Goal: Transaction & Acquisition: Obtain resource

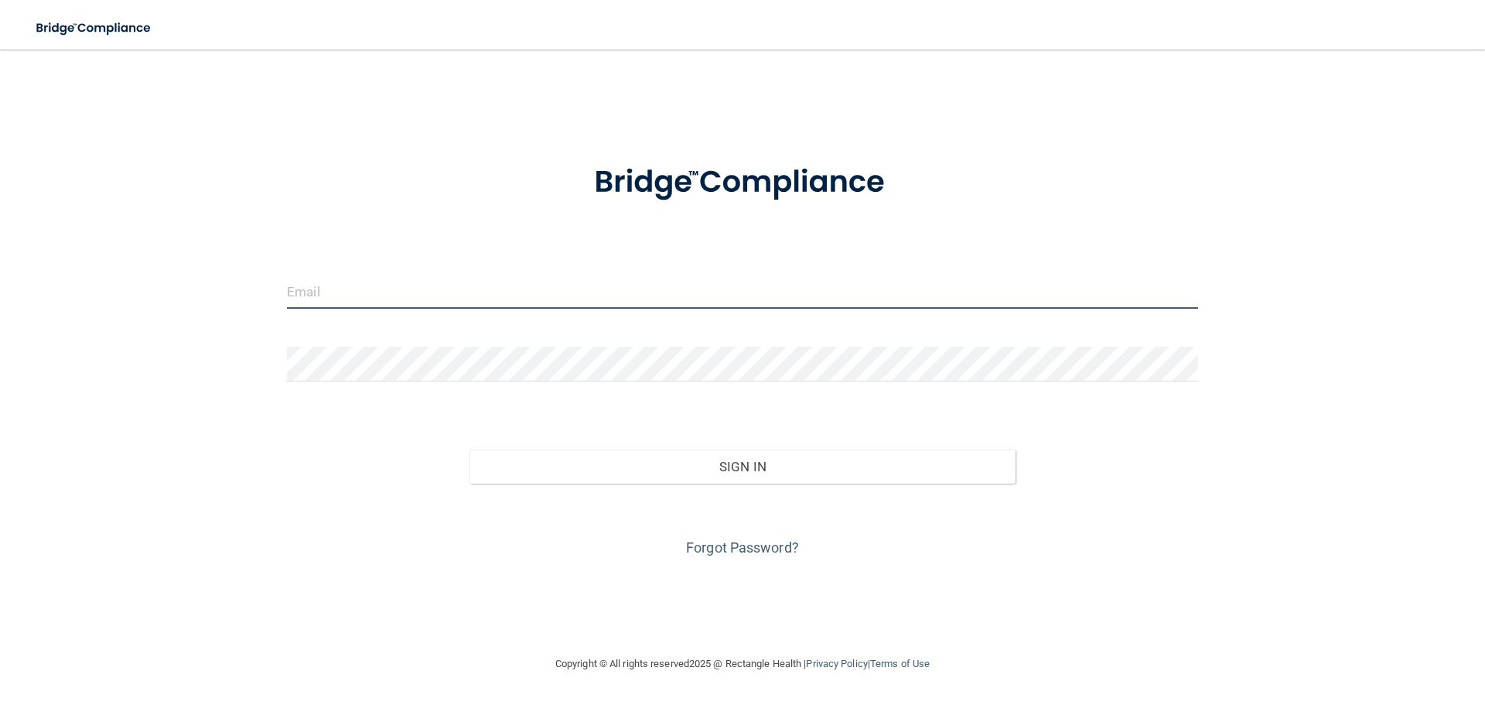
click at [534, 287] on input "email" at bounding box center [742, 291] width 911 height 35
type input "[PERSON_NAME][EMAIL_ADDRESS][DOMAIN_NAME]"
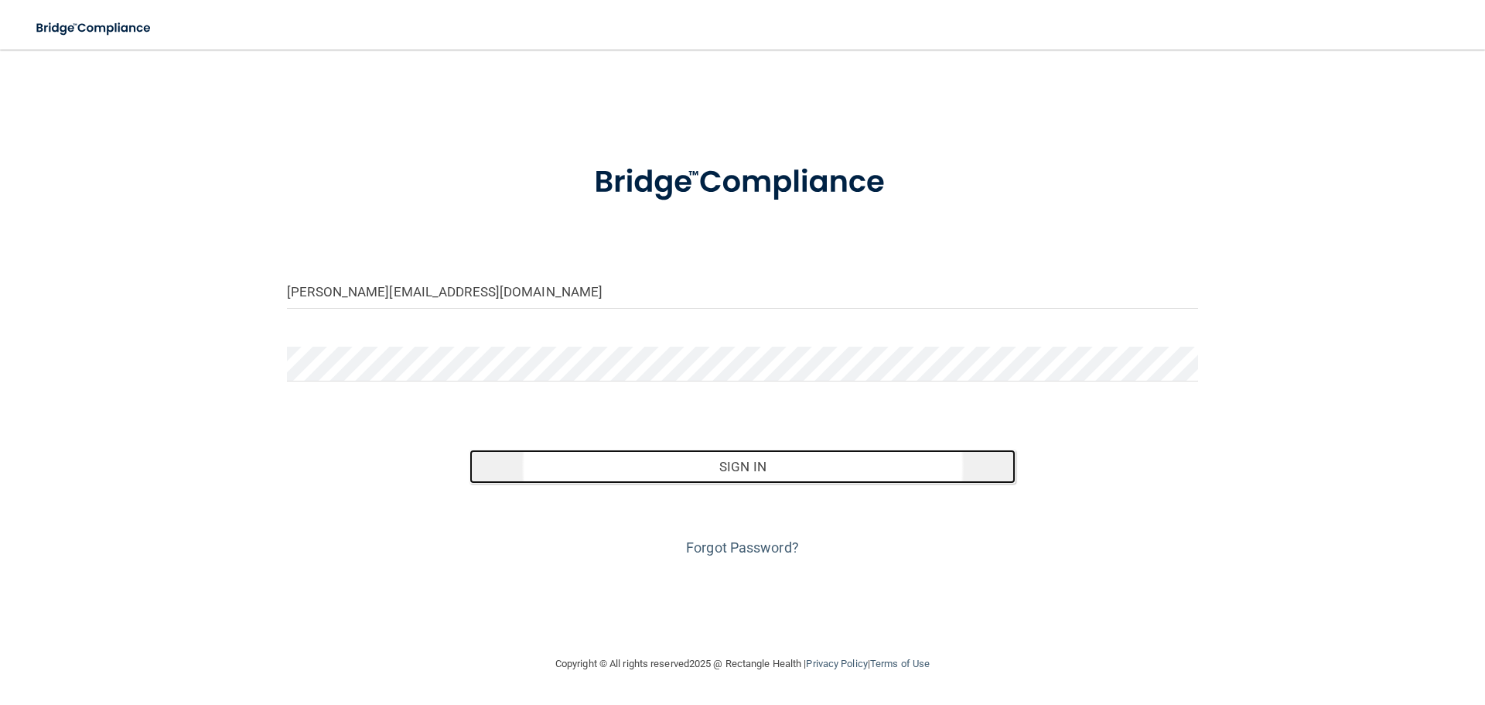
click at [555, 463] on button "Sign In" at bounding box center [743, 466] width 547 height 34
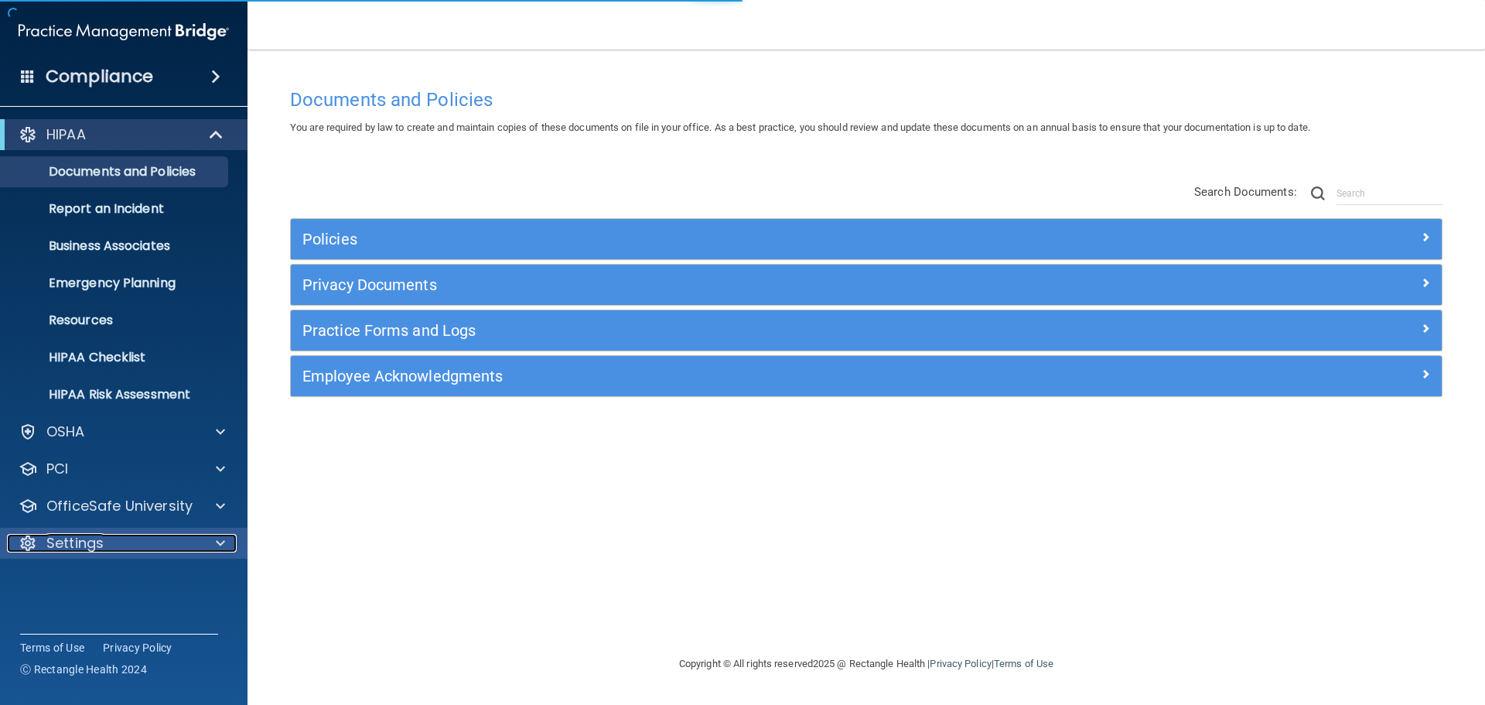
click at [83, 546] on p "Settings" at bounding box center [74, 543] width 57 height 19
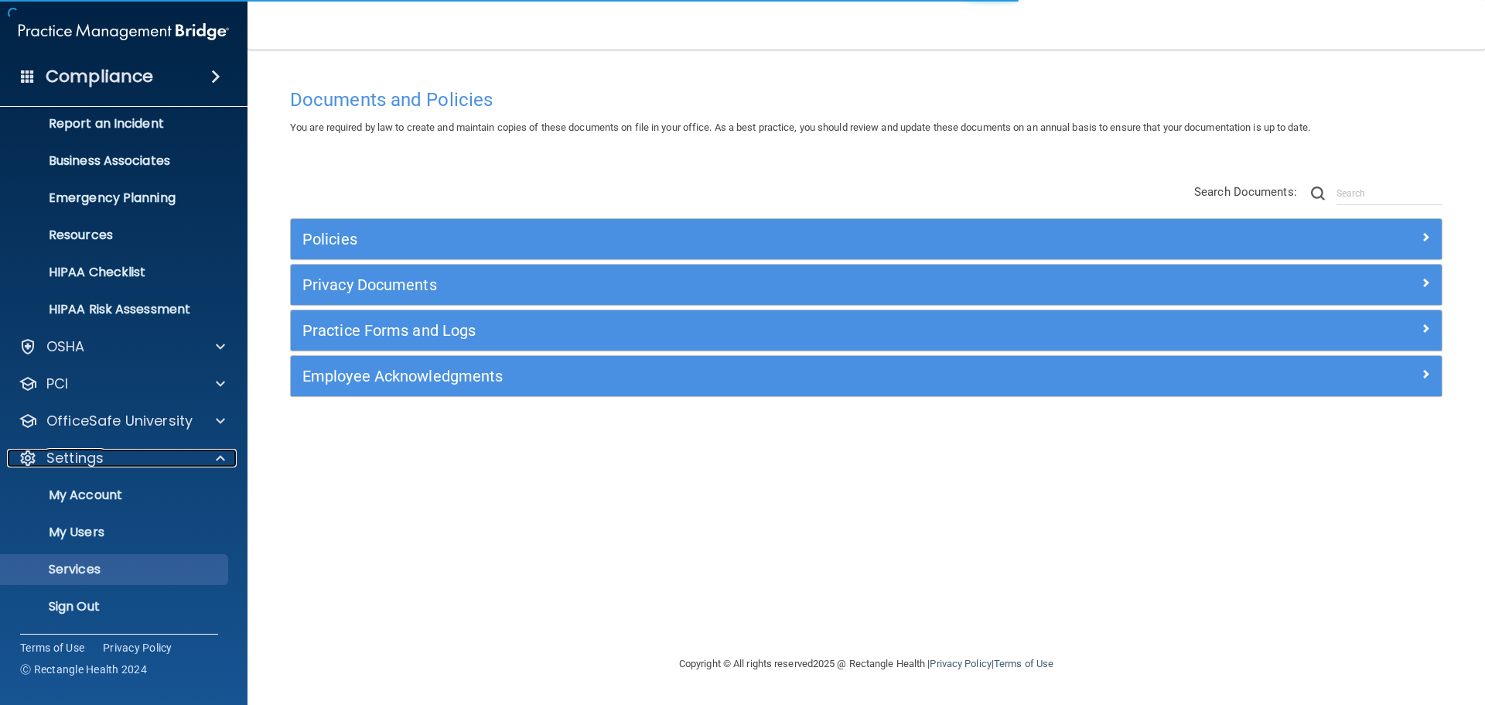
scroll to position [86, 0]
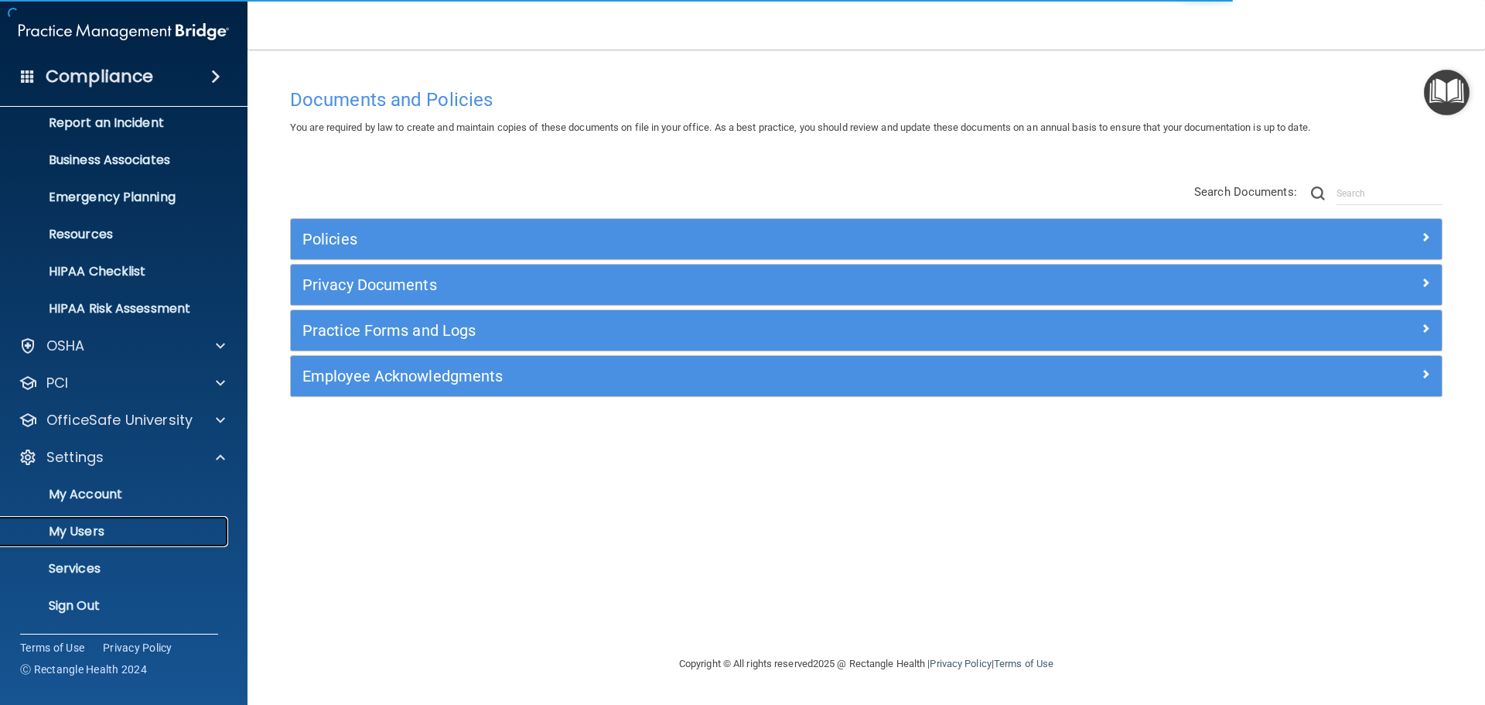
click at [84, 531] on p "My Users" at bounding box center [115, 531] width 211 height 15
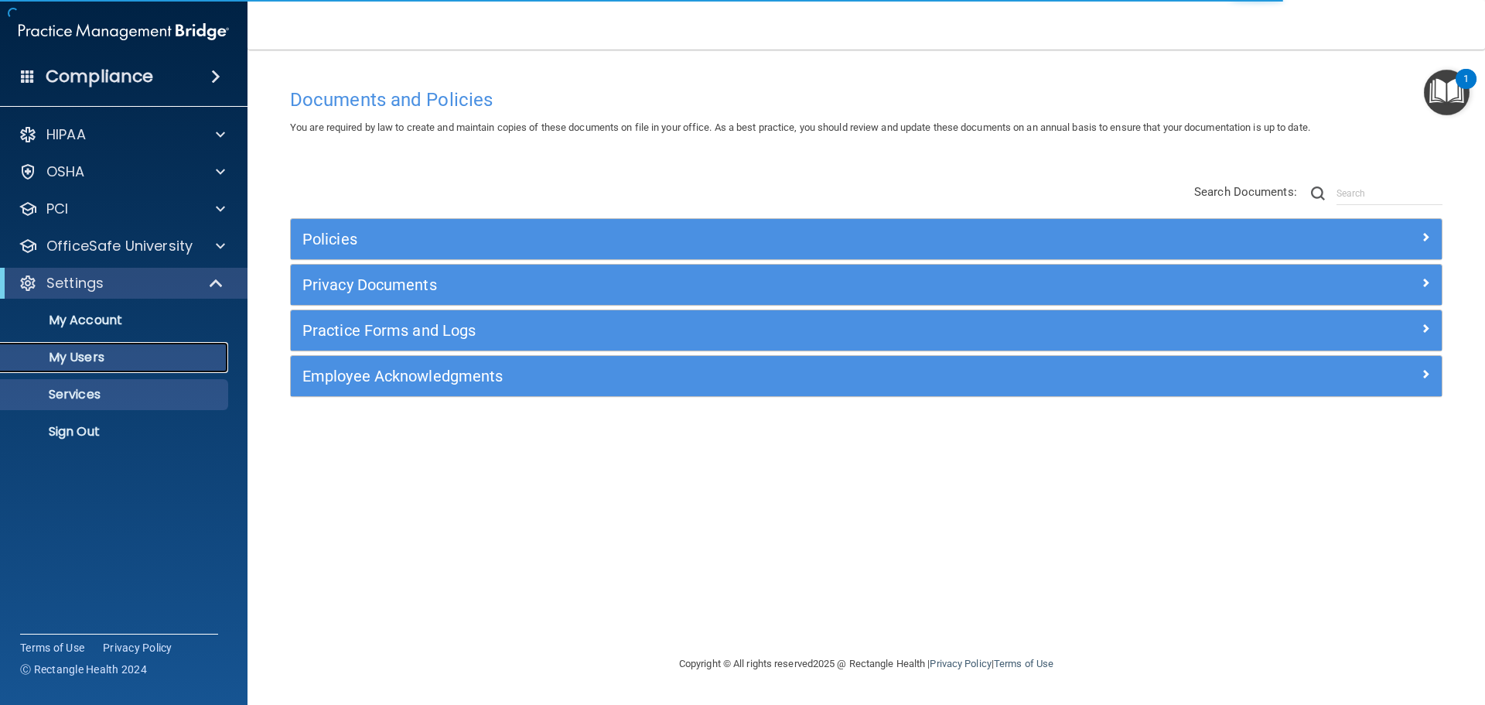
select select "20"
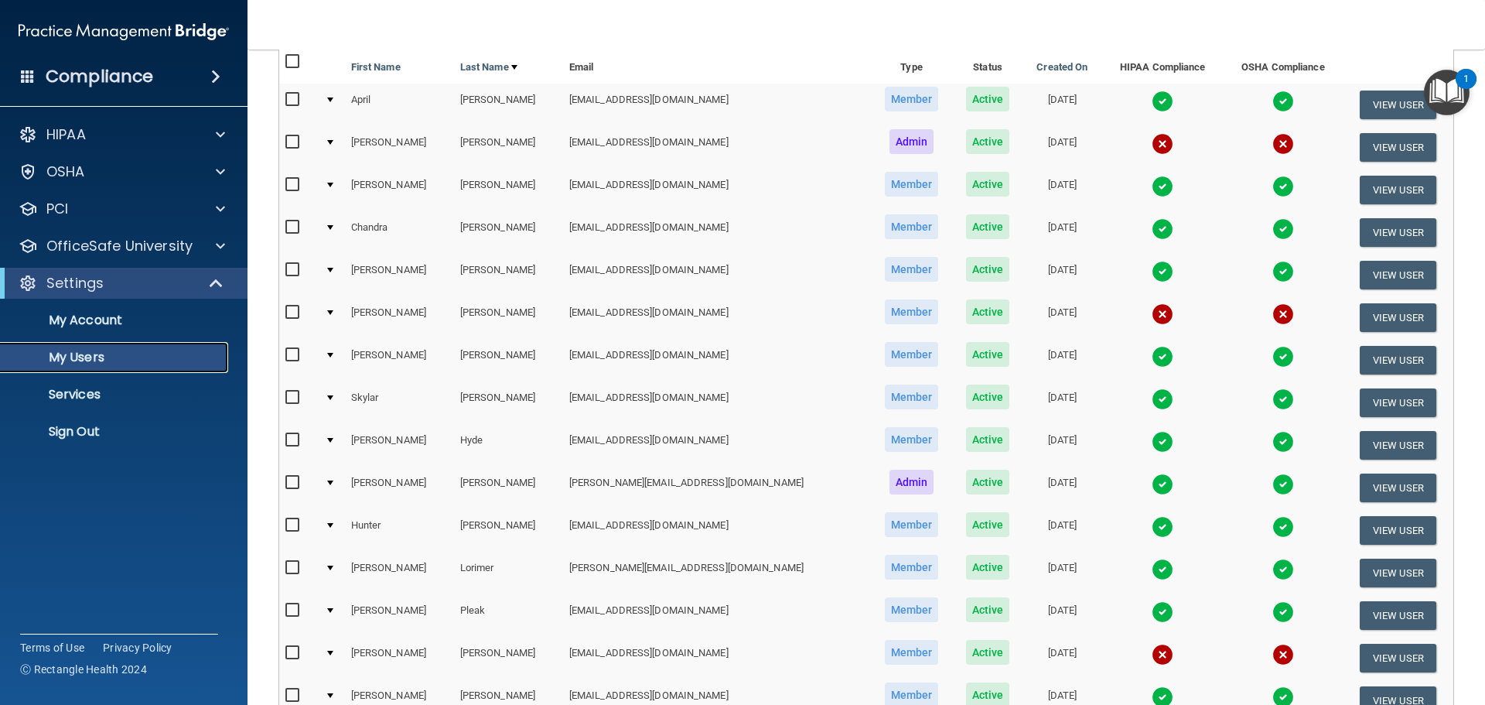
scroll to position [232, 0]
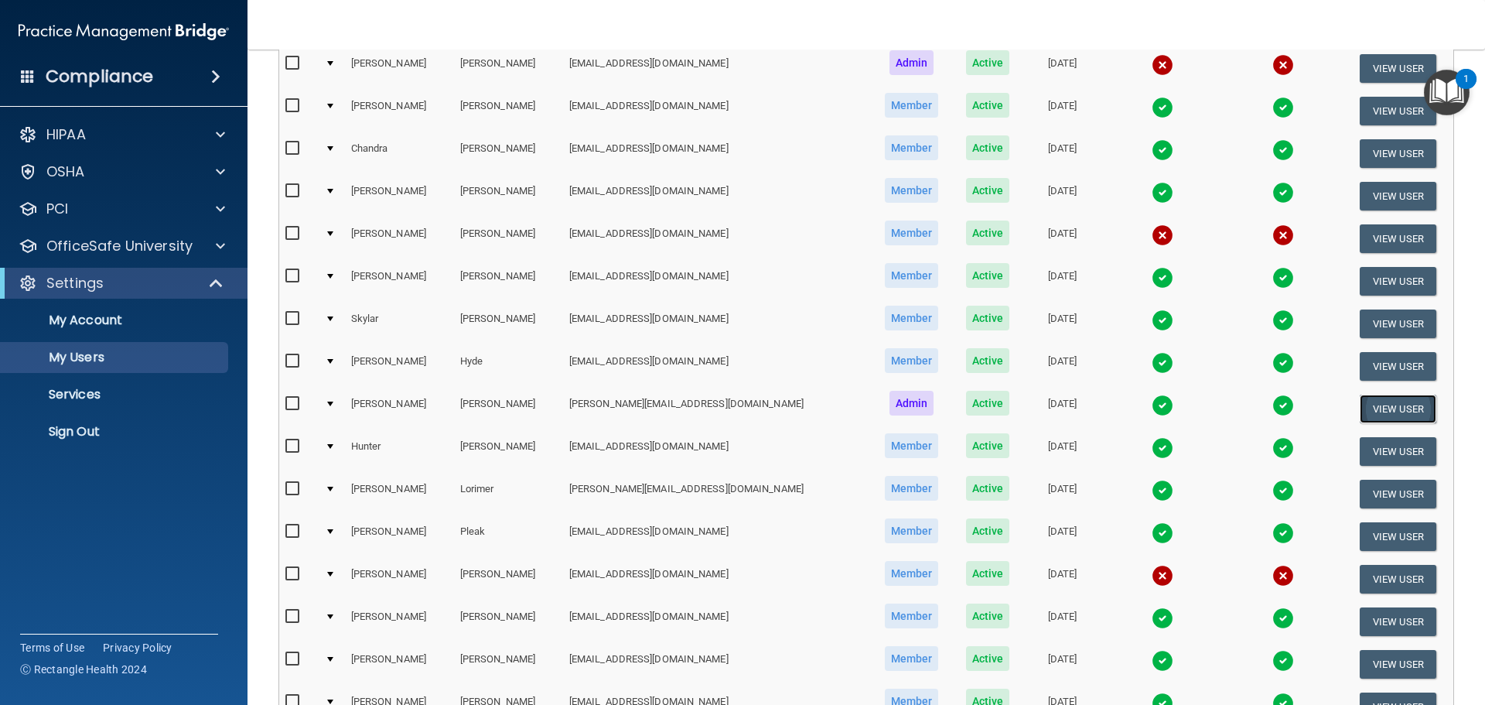
click at [1360, 414] on button "View User" at bounding box center [1398, 409] width 77 height 29
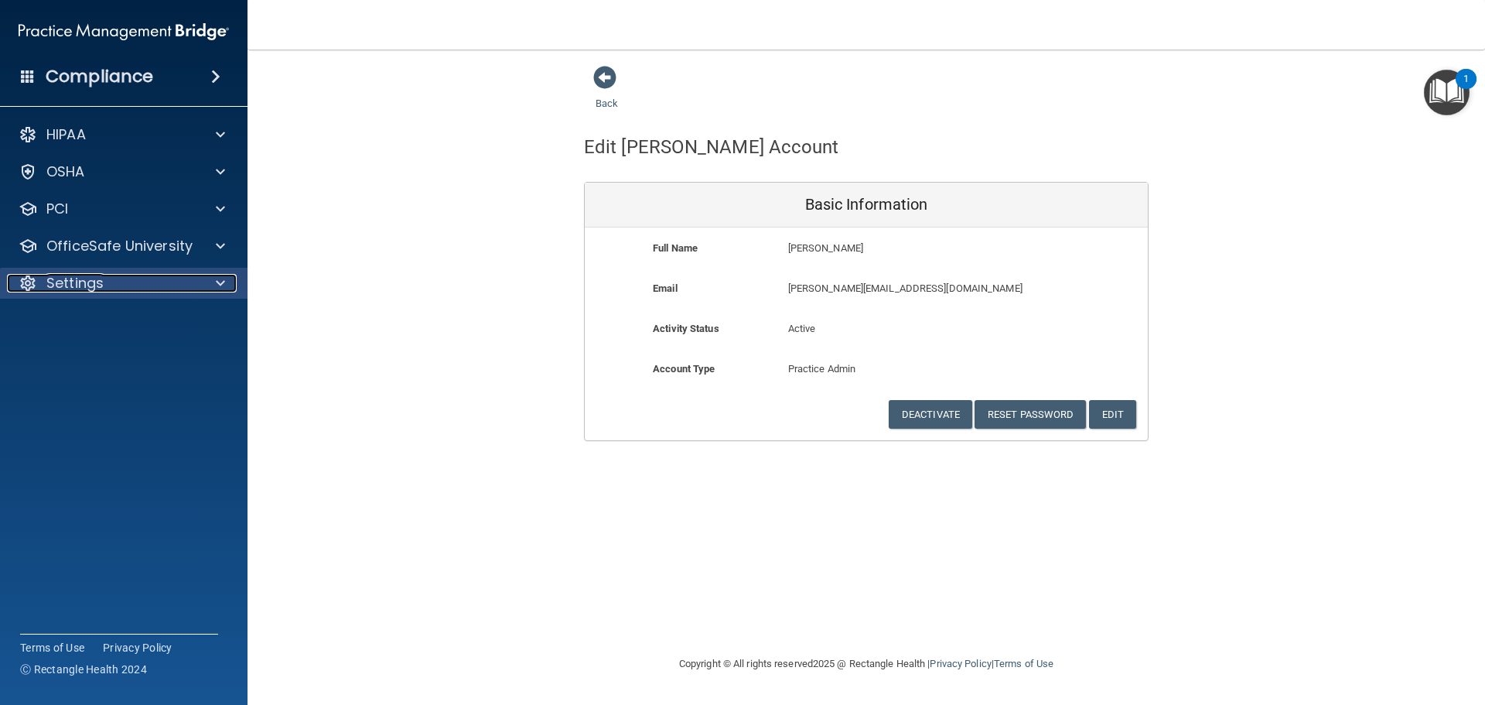
click at [73, 287] on p "Settings" at bounding box center [74, 283] width 57 height 19
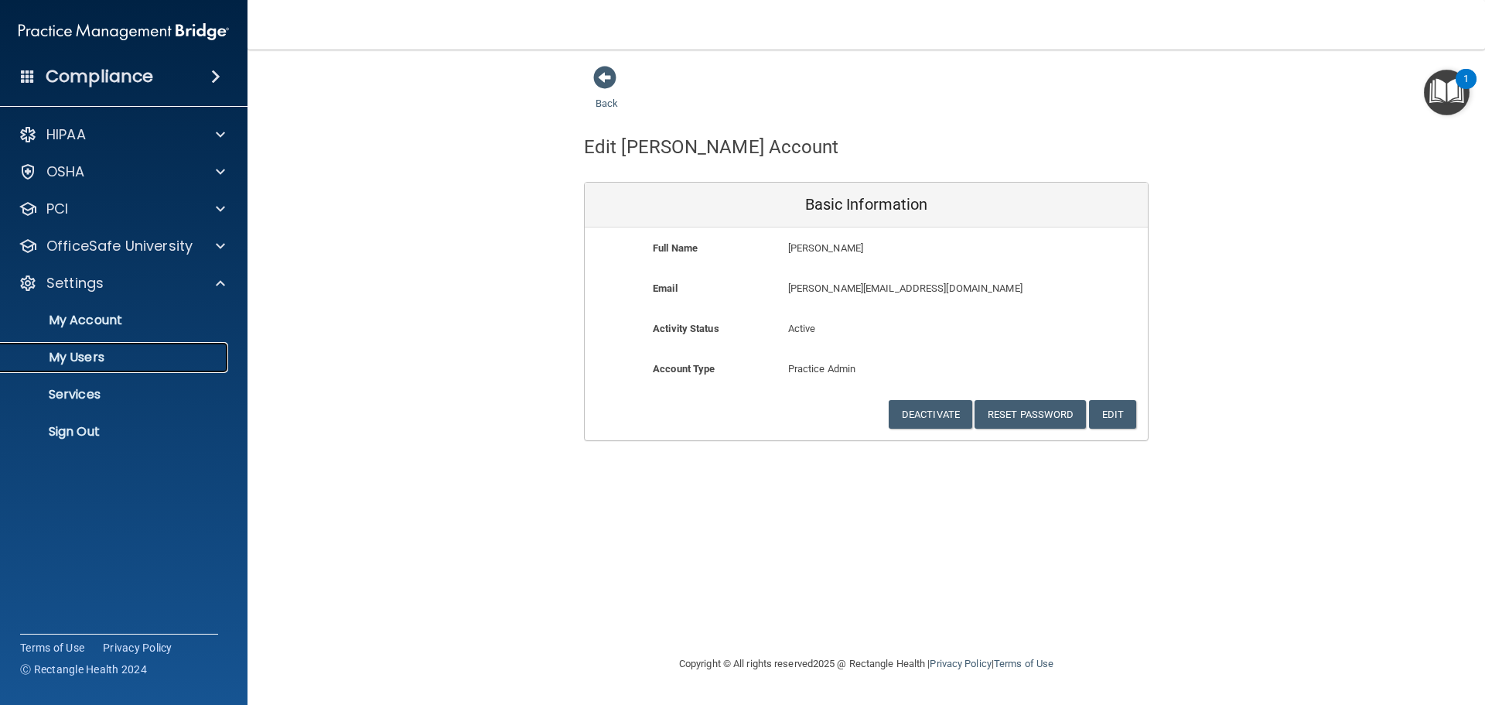
click at [87, 361] on p "My Users" at bounding box center [115, 357] width 211 height 15
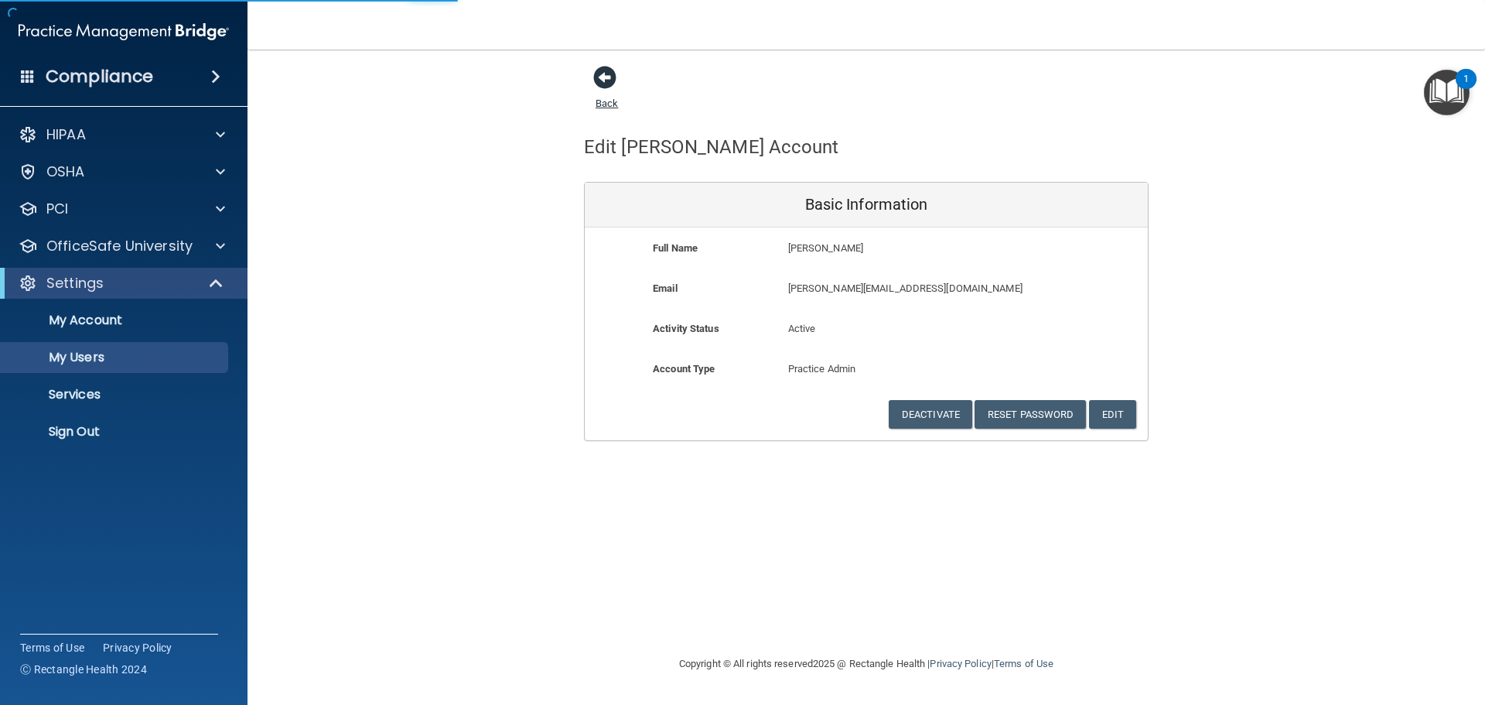
click at [608, 85] on span at bounding box center [604, 77] width 23 height 23
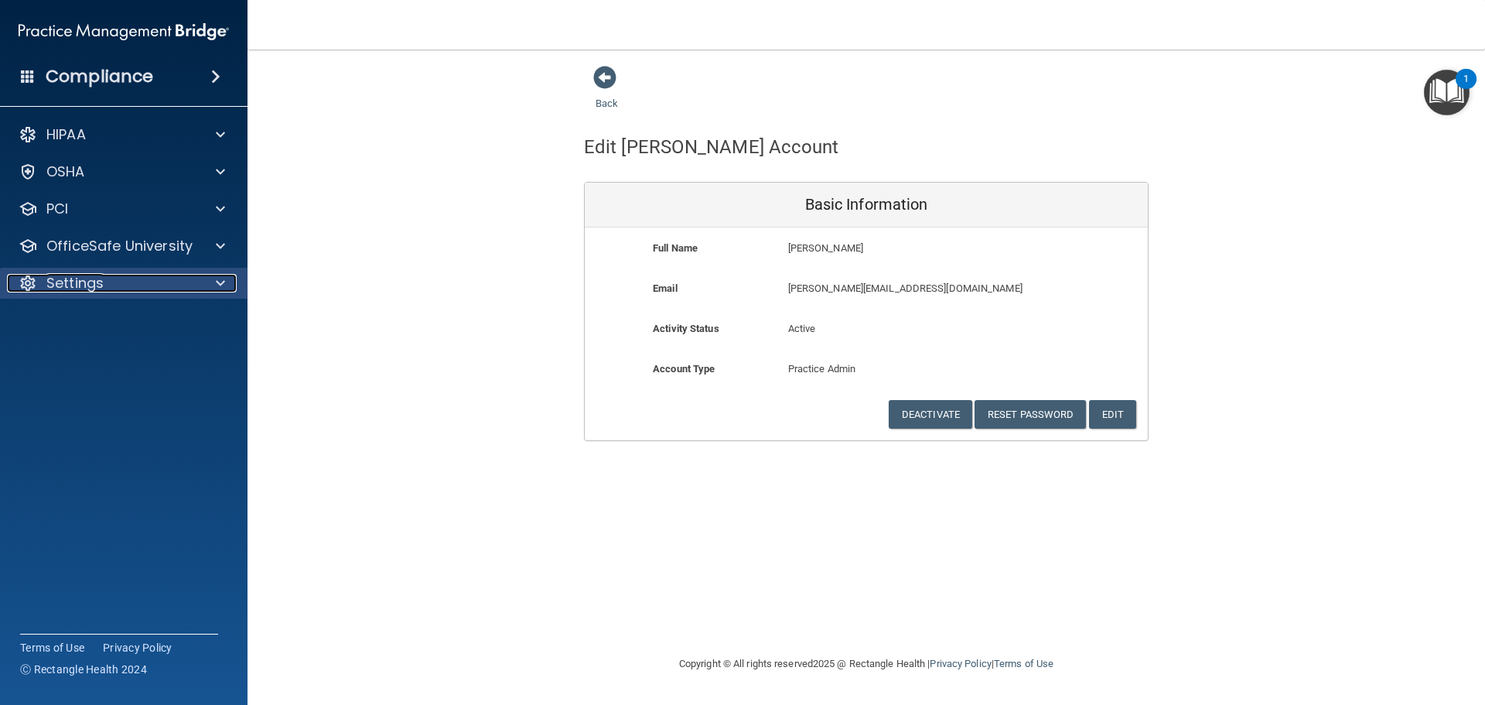
click at [72, 281] on p "Settings" at bounding box center [74, 283] width 57 height 19
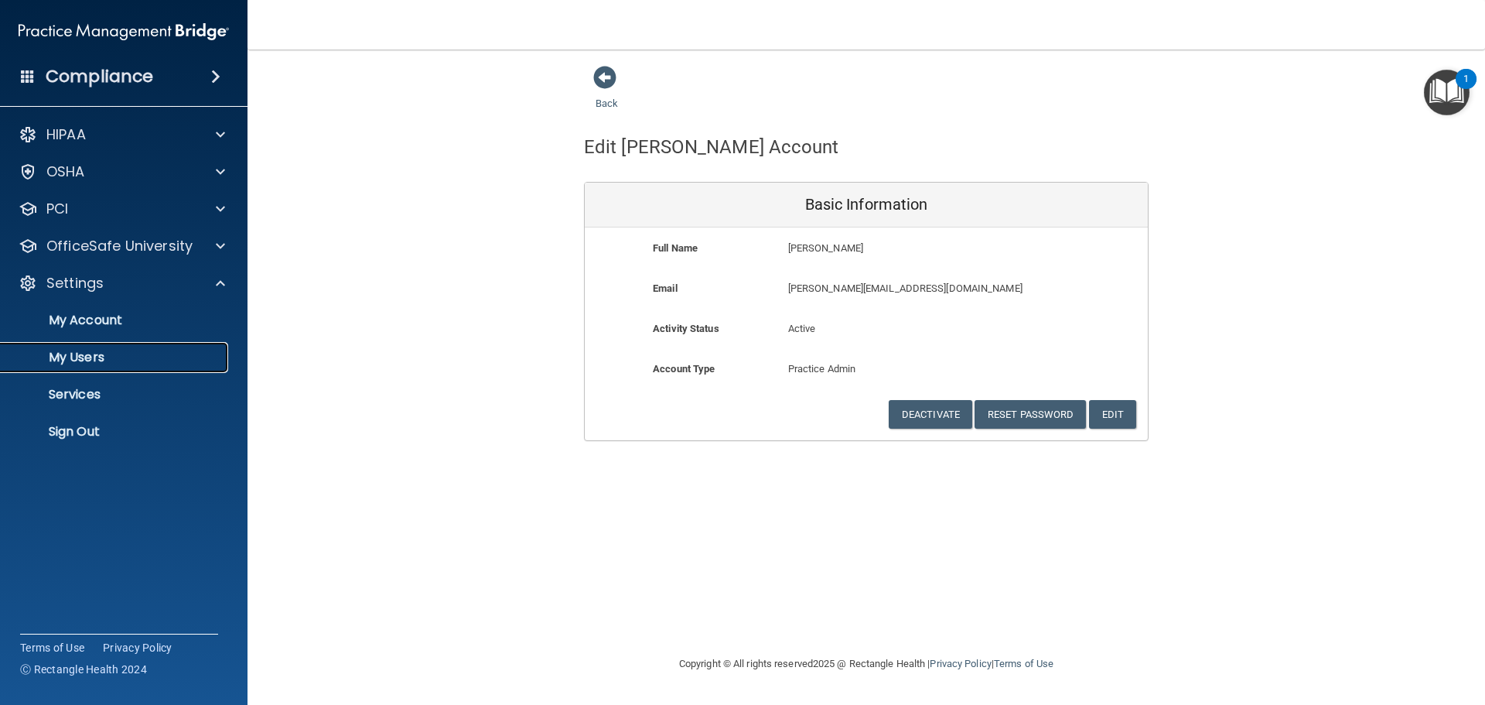
click at [108, 357] on p "My Users" at bounding box center [115, 357] width 211 height 15
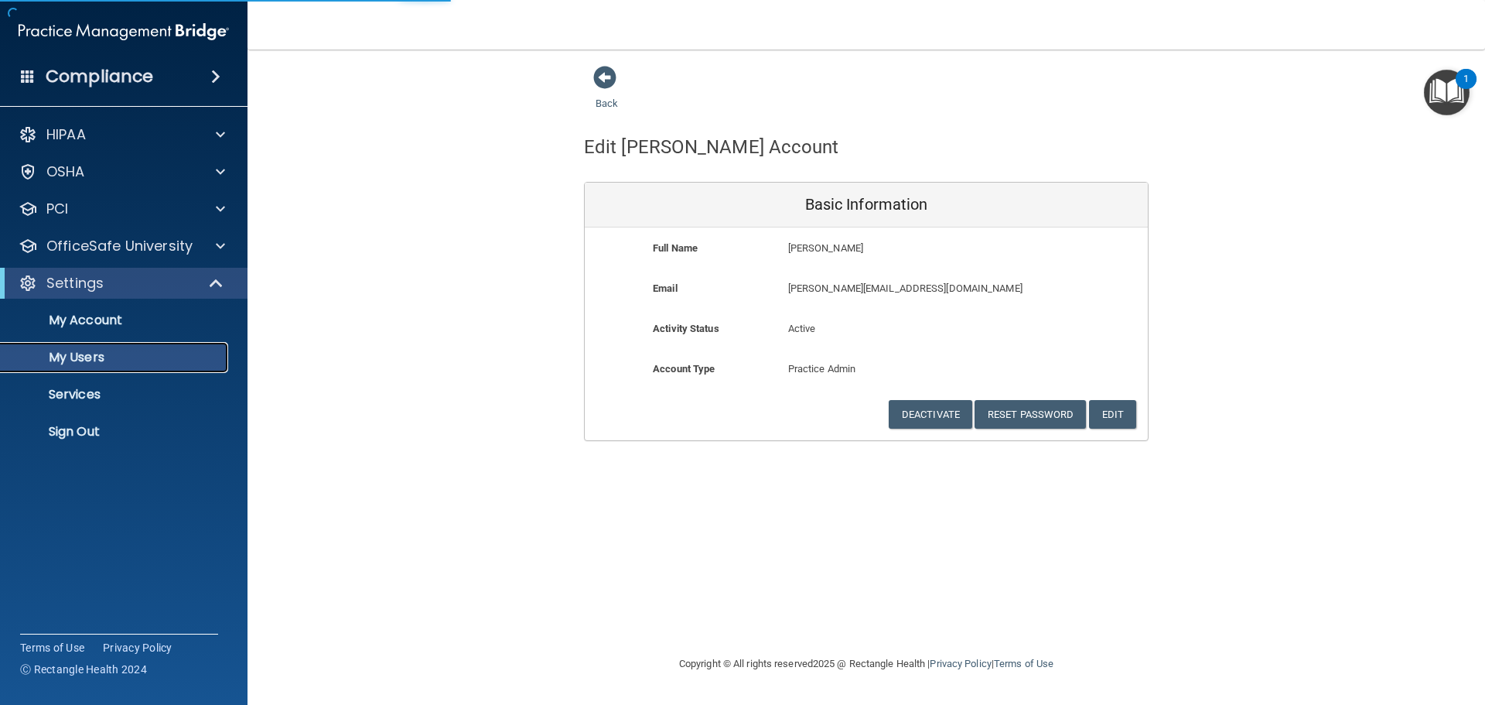
select select "20"
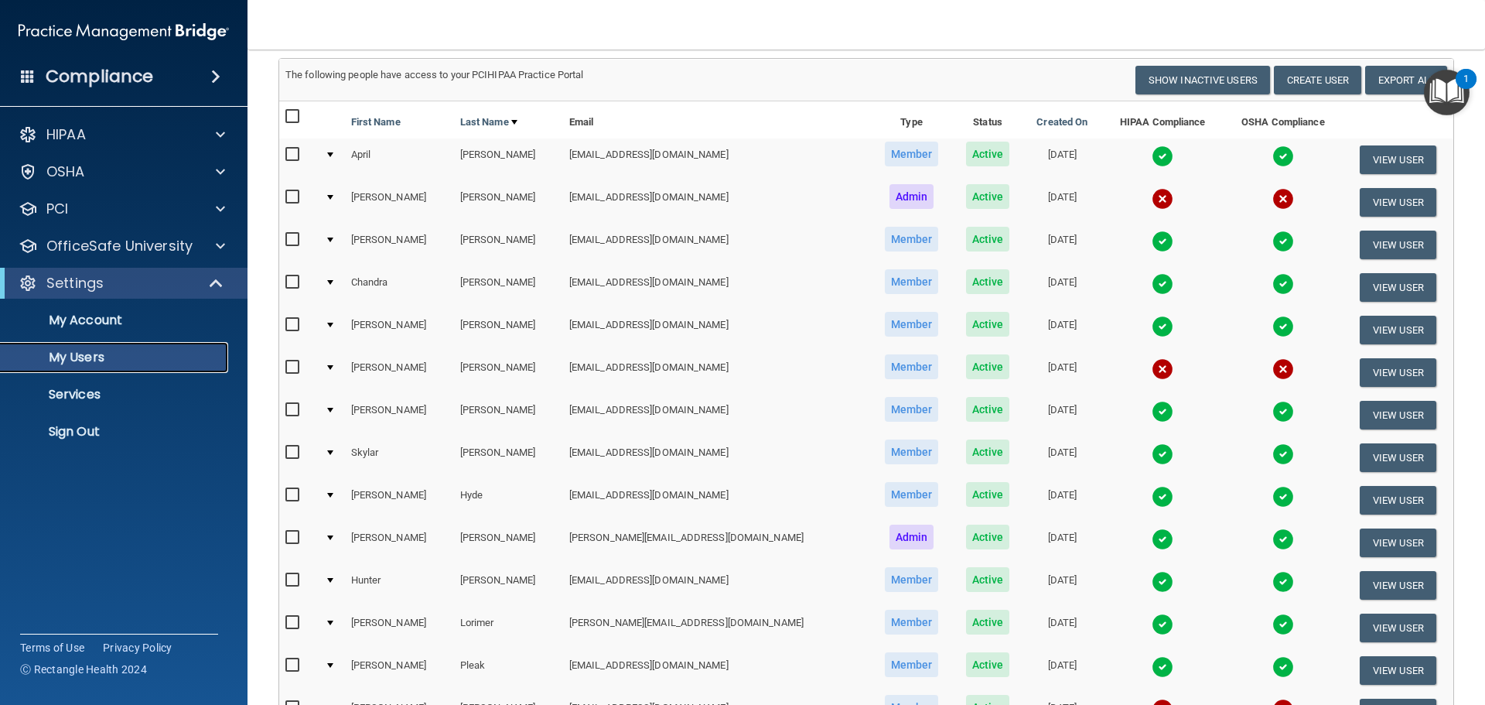
scroll to position [77, 0]
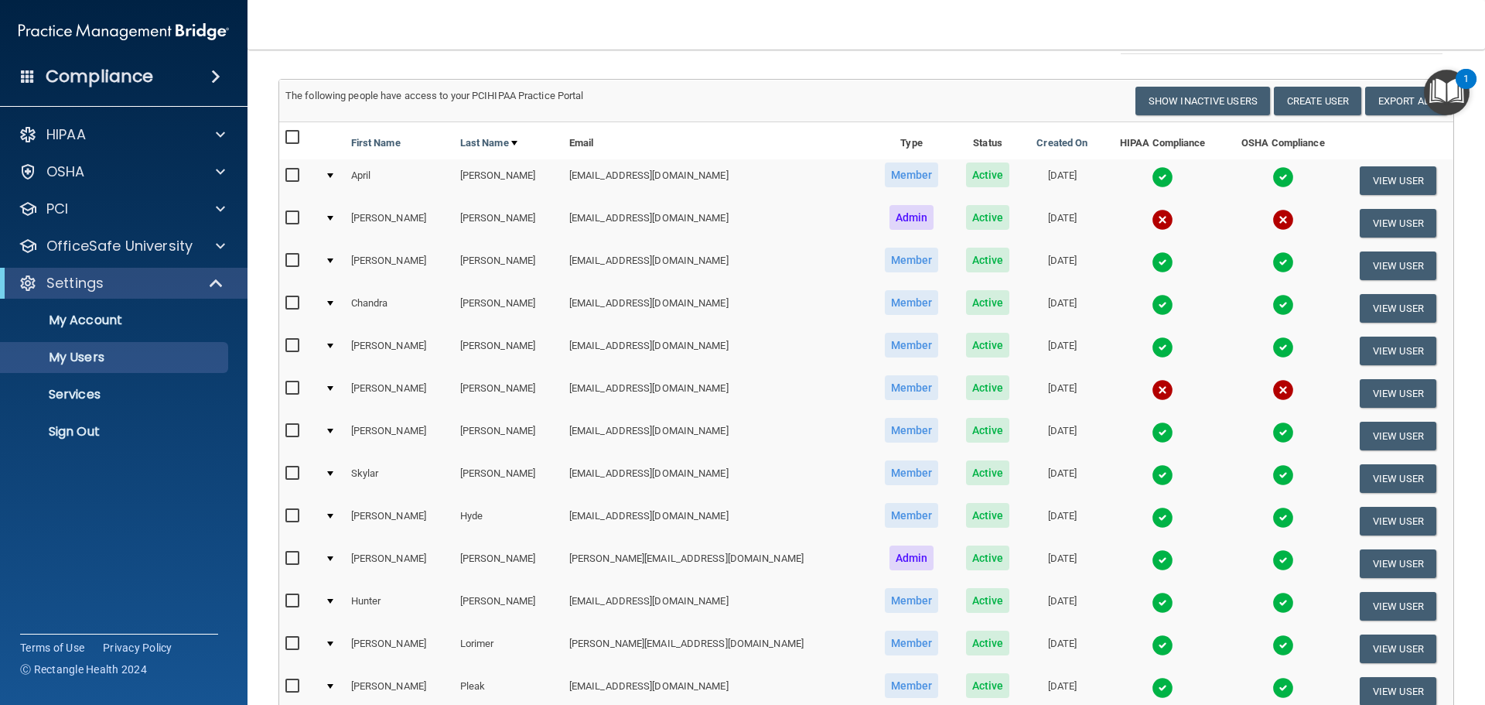
click at [1108, 148] on th "HIPAA Compliance" at bounding box center [1163, 140] width 122 height 37
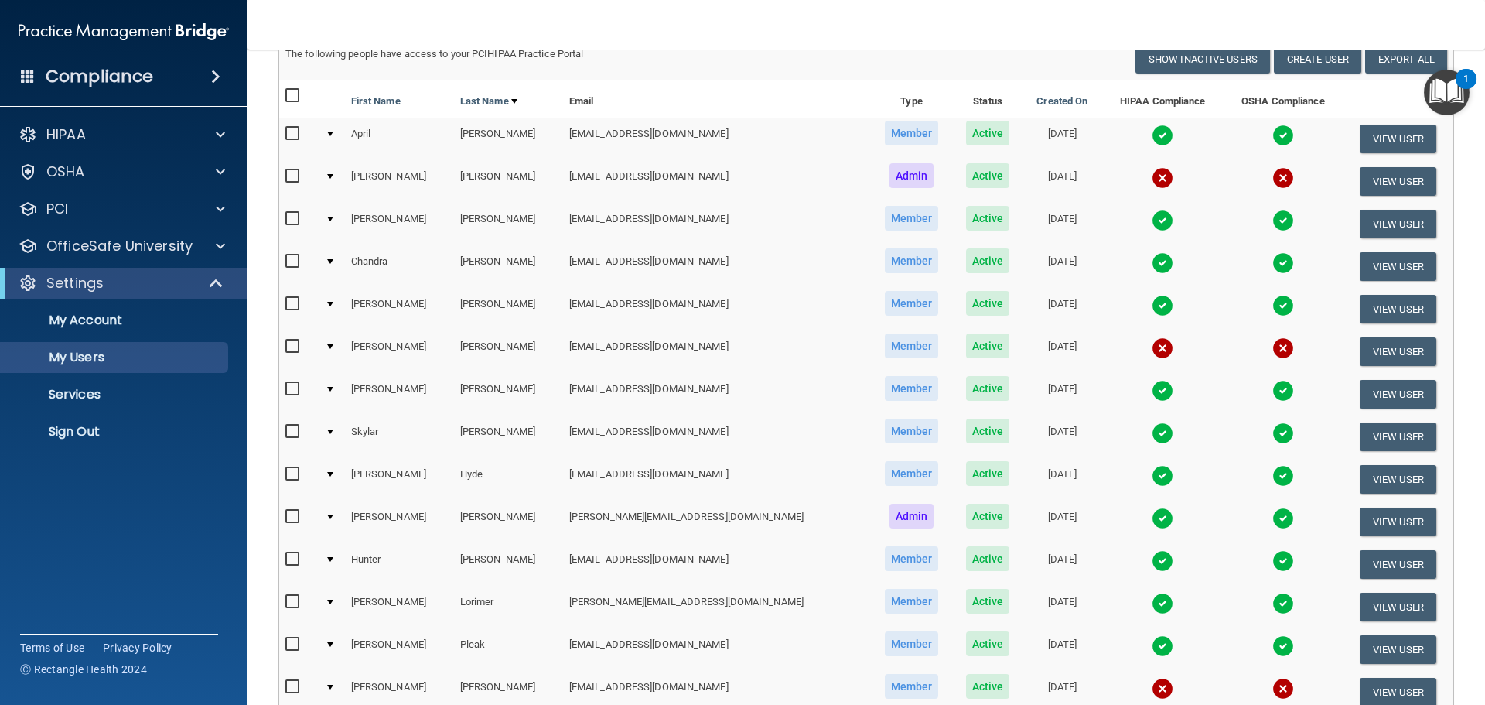
scroll to position [155, 0]
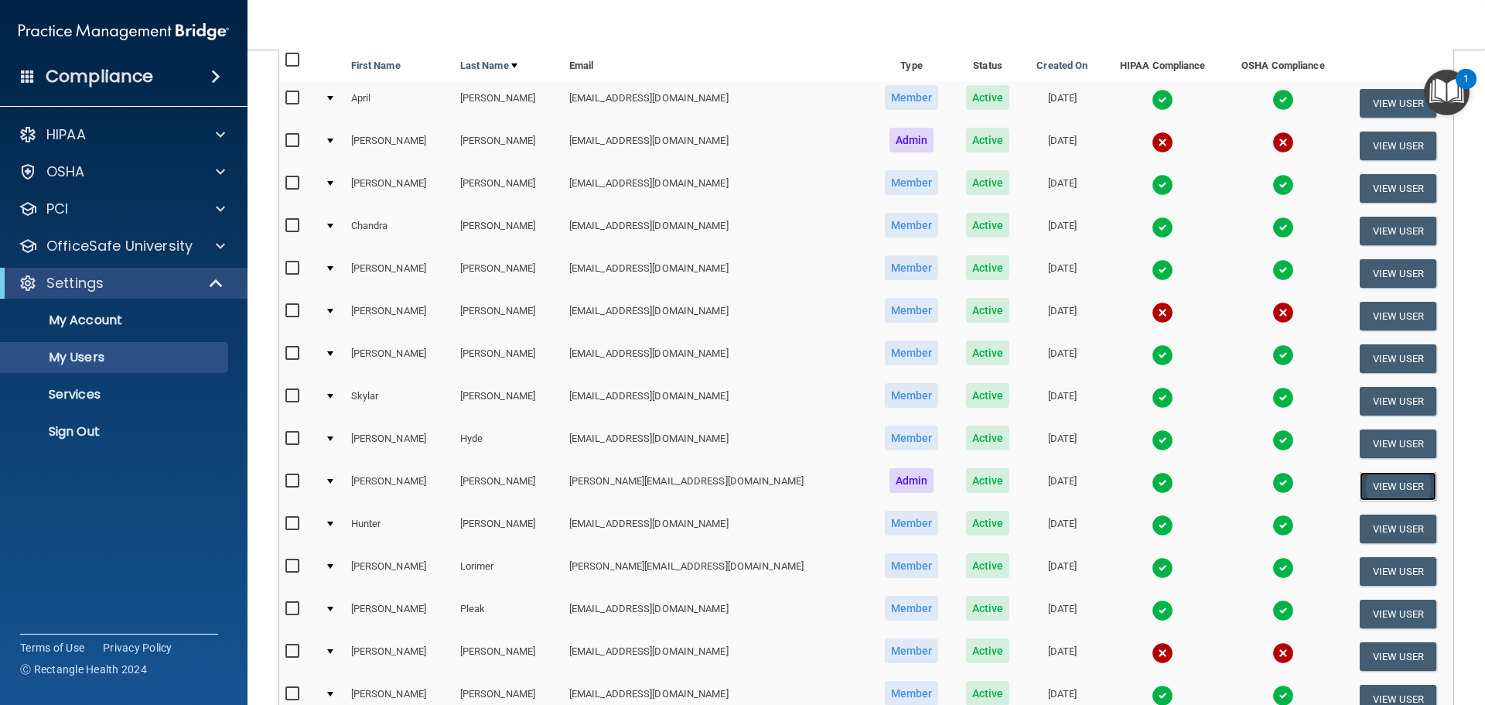
click at [1360, 483] on button "View User" at bounding box center [1398, 486] width 77 height 29
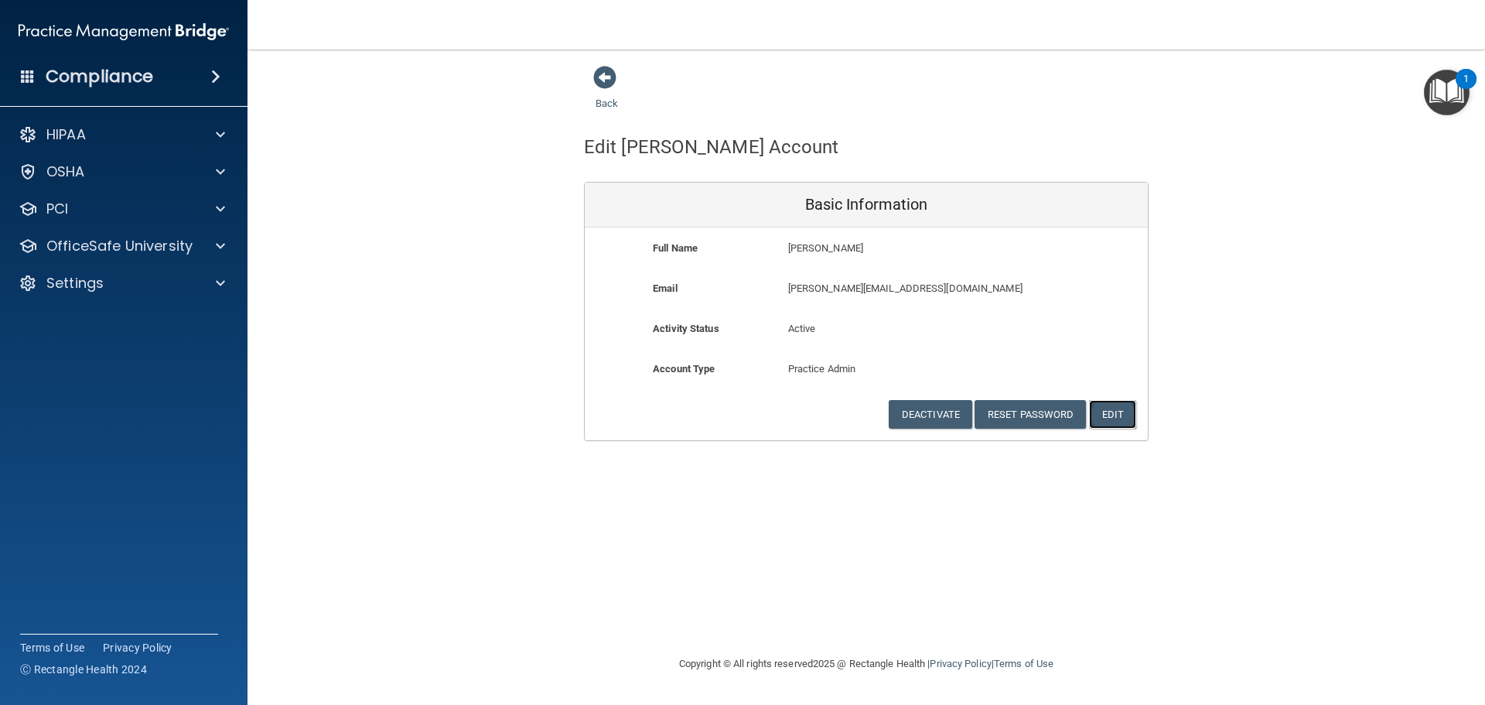
click at [1115, 415] on button "Edit" at bounding box center [1112, 414] width 47 height 29
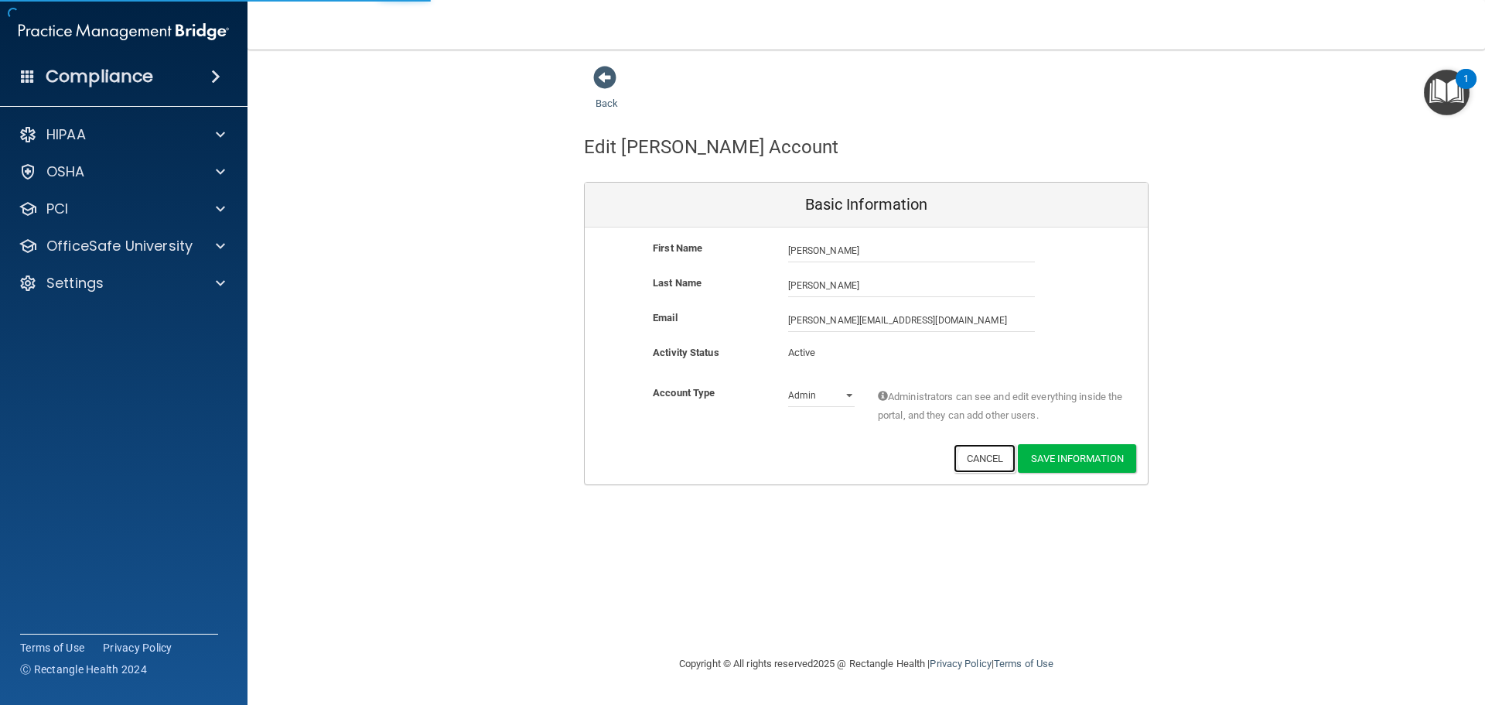
click at [973, 459] on button "Cancel" at bounding box center [985, 458] width 63 height 29
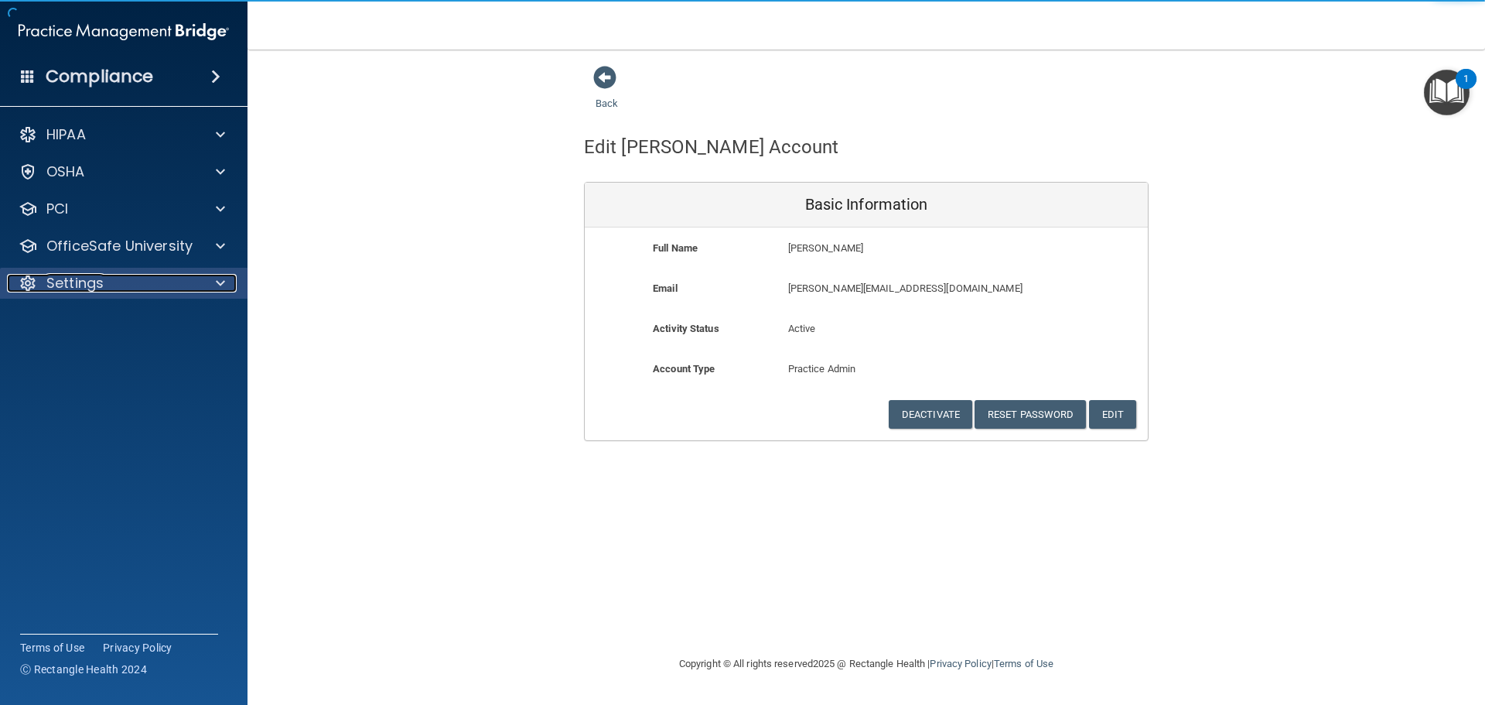
click at [73, 286] on p "Settings" at bounding box center [74, 283] width 57 height 19
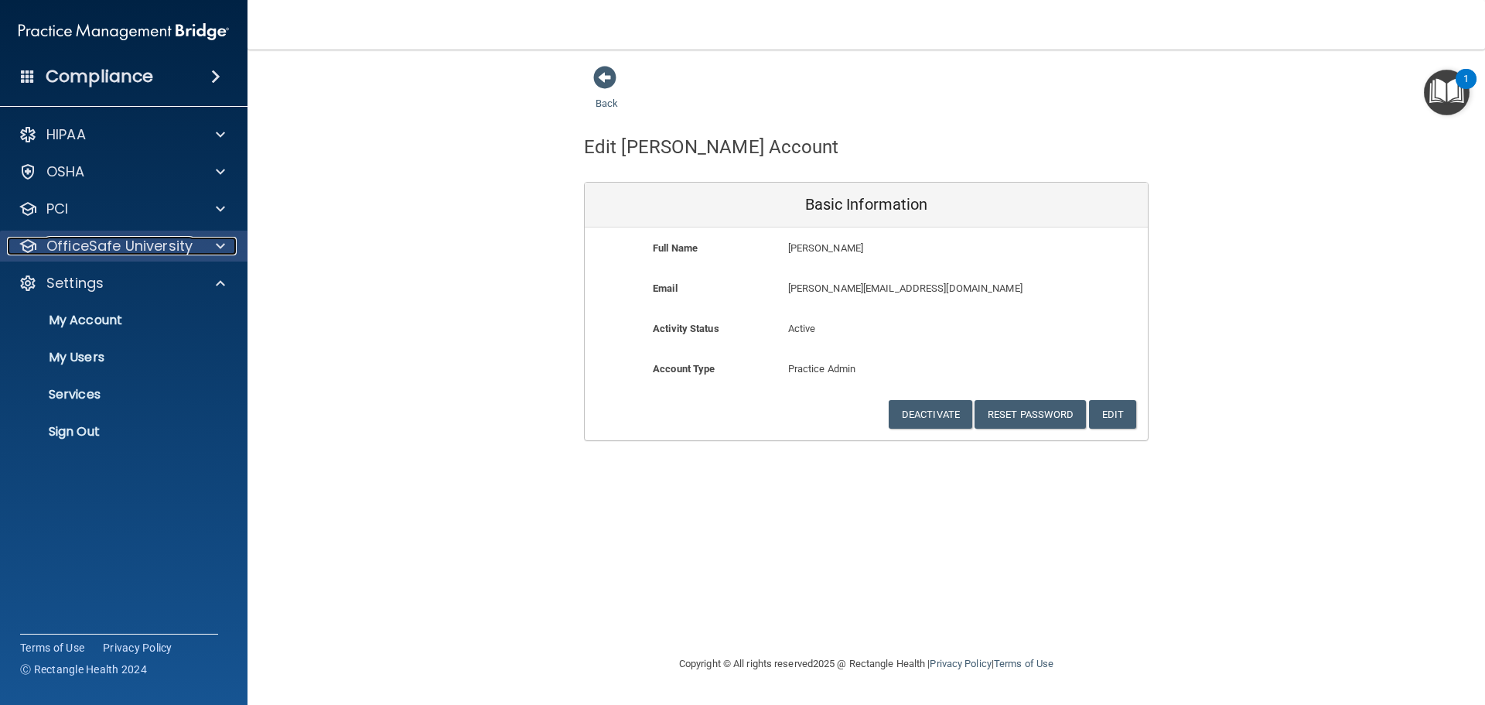
click at [145, 252] on p "OfficeSafe University" at bounding box center [119, 246] width 146 height 19
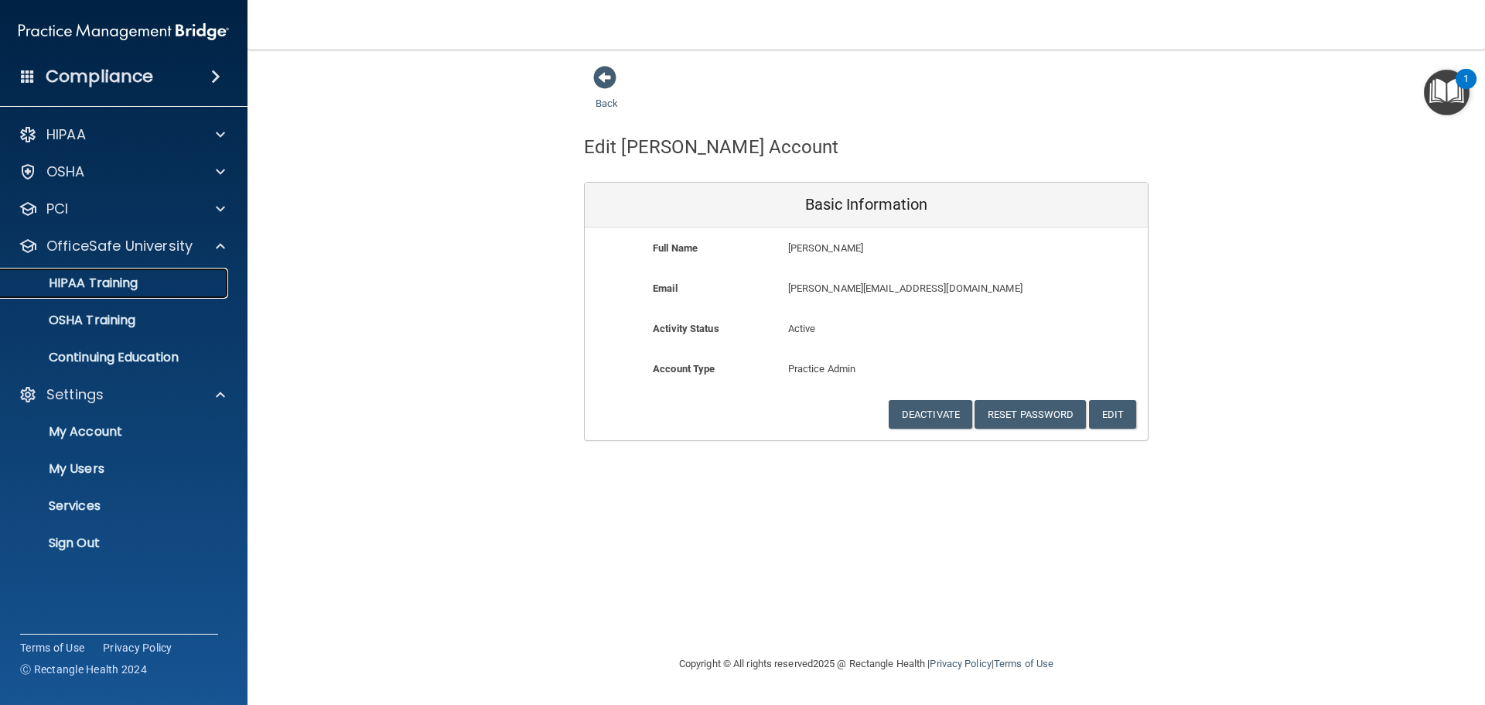
click at [139, 286] on div "HIPAA Training" at bounding box center [115, 282] width 211 height 15
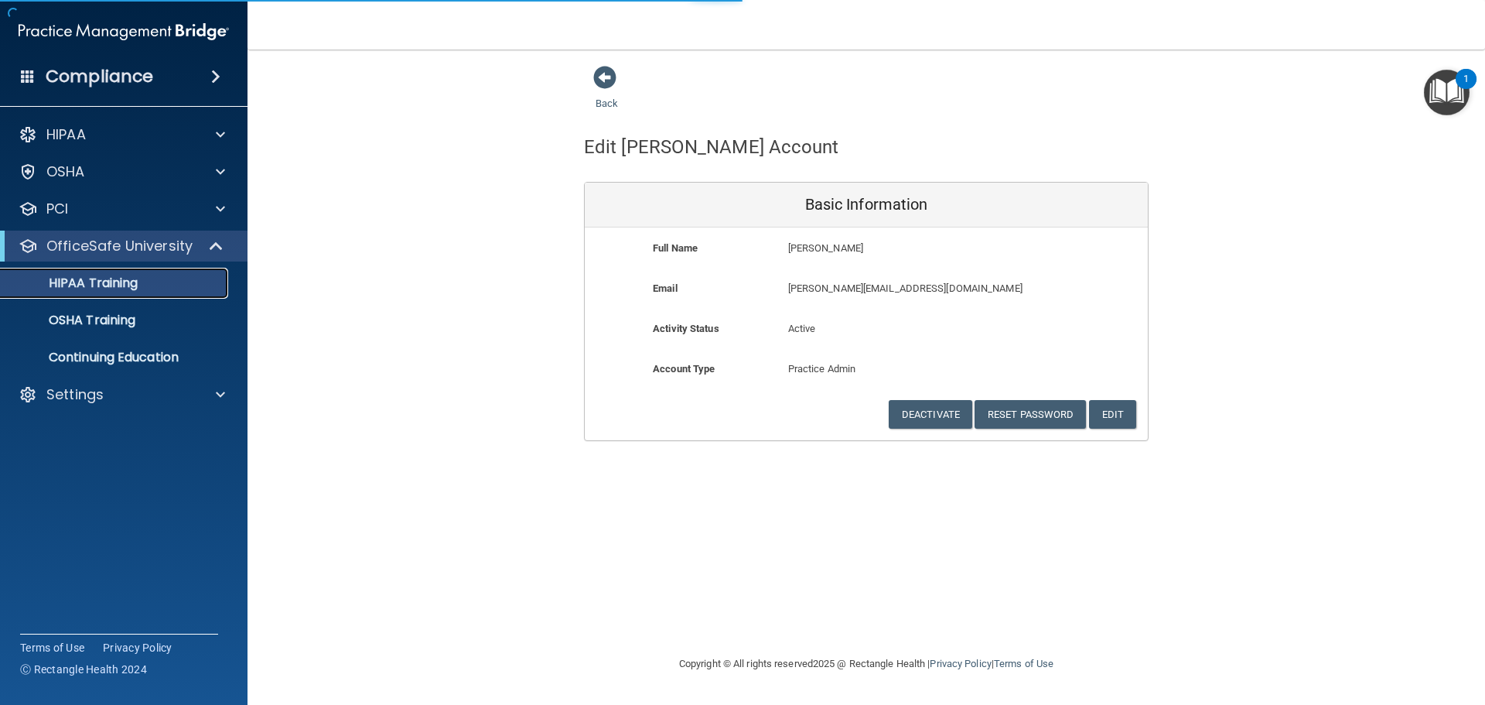
click at [139, 286] on div "HIPAA Training" at bounding box center [115, 282] width 211 height 15
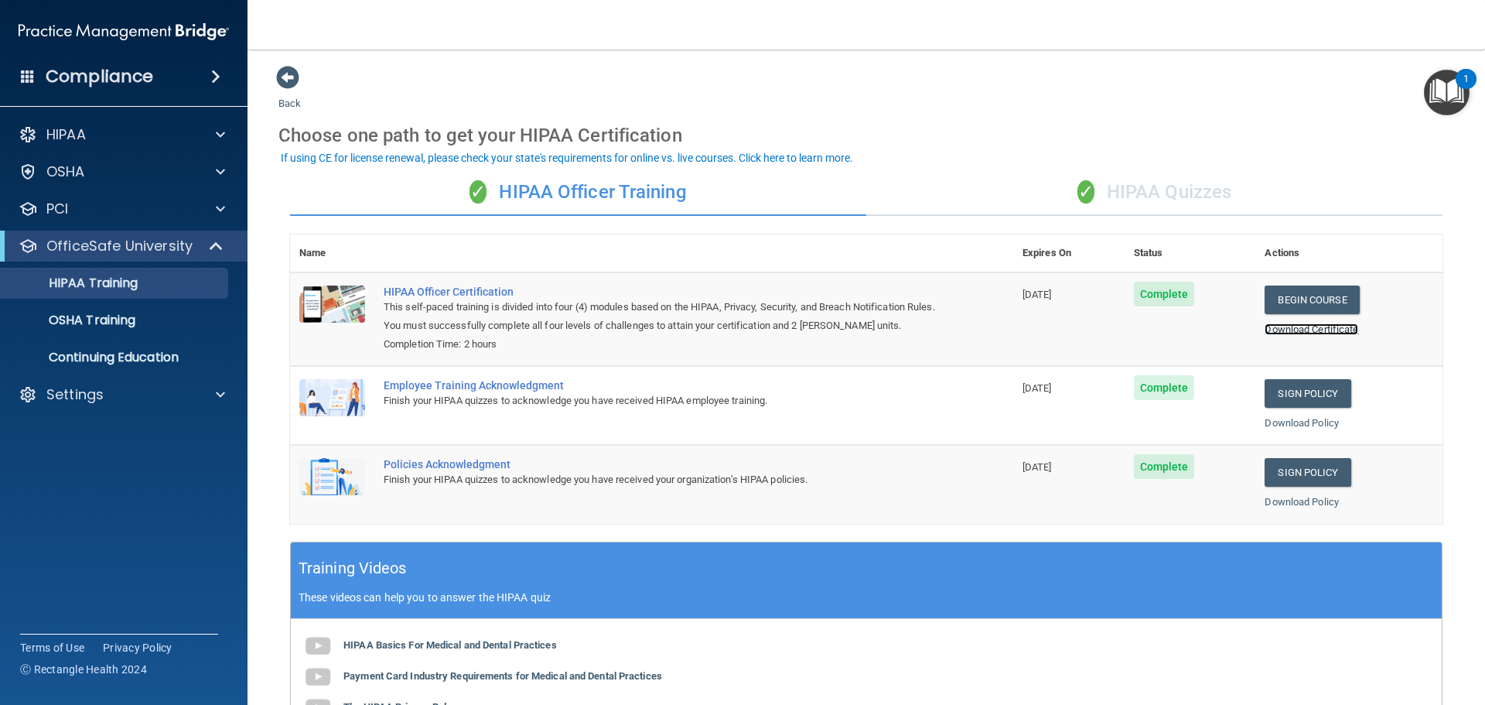
click at [1290, 331] on link "Download Certificate" at bounding box center [1312, 329] width 94 height 12
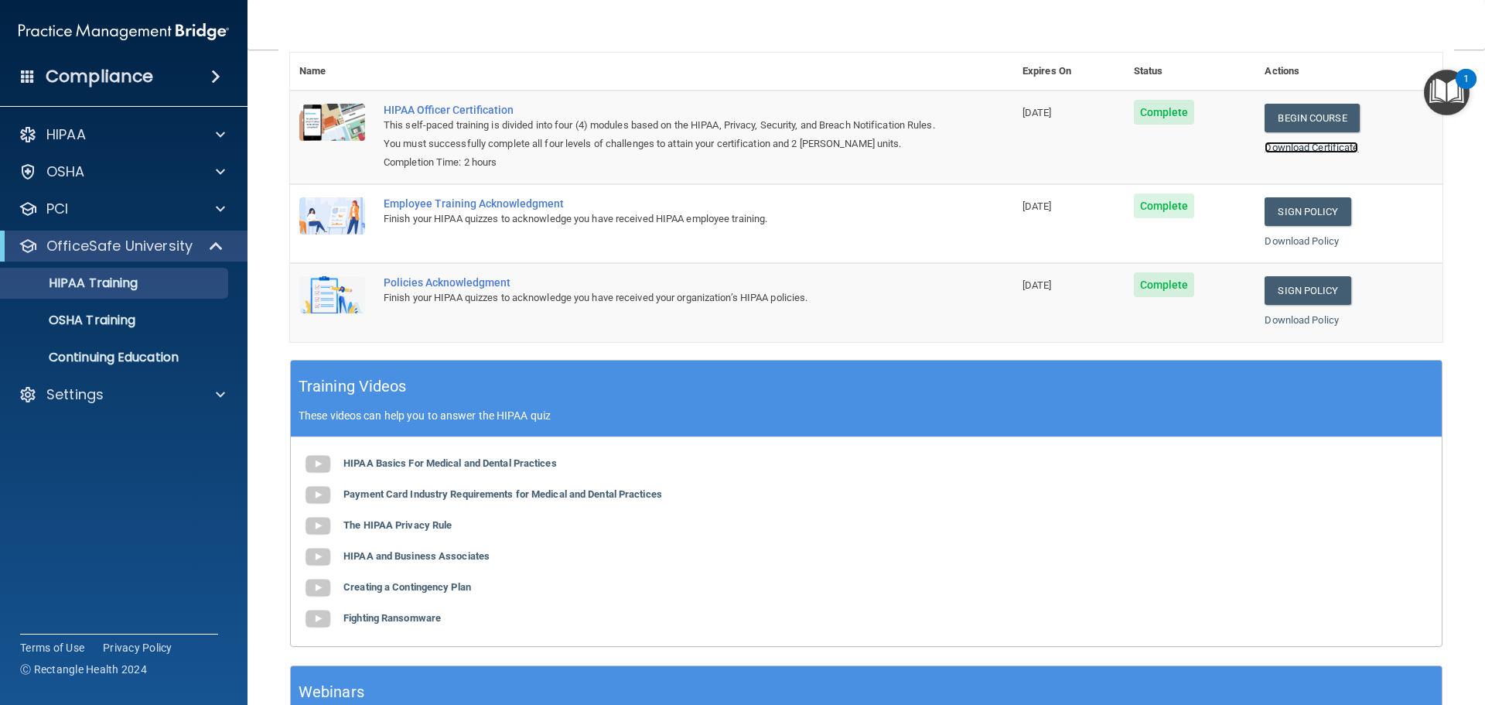
scroll to position [155, 0]
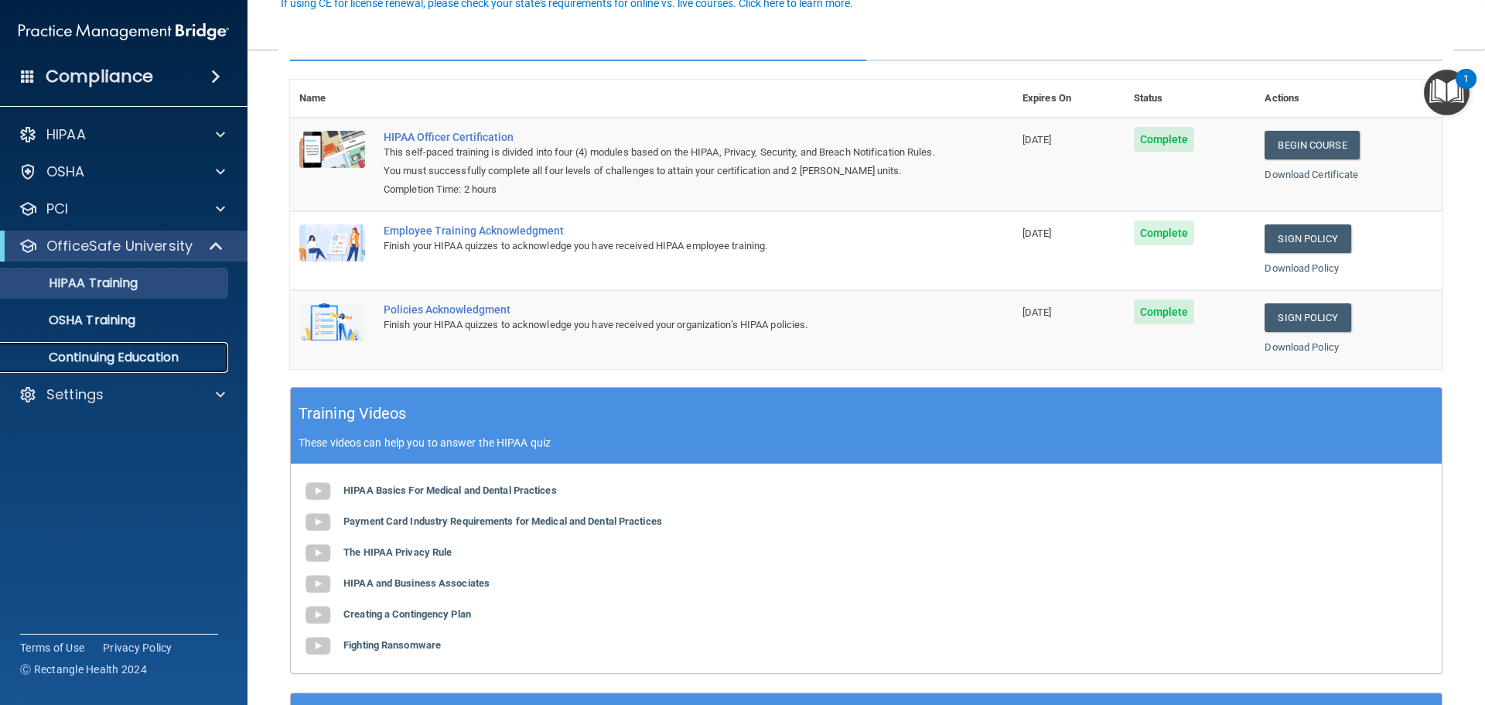
click at [114, 351] on p "Continuing Education" at bounding box center [115, 357] width 211 height 15
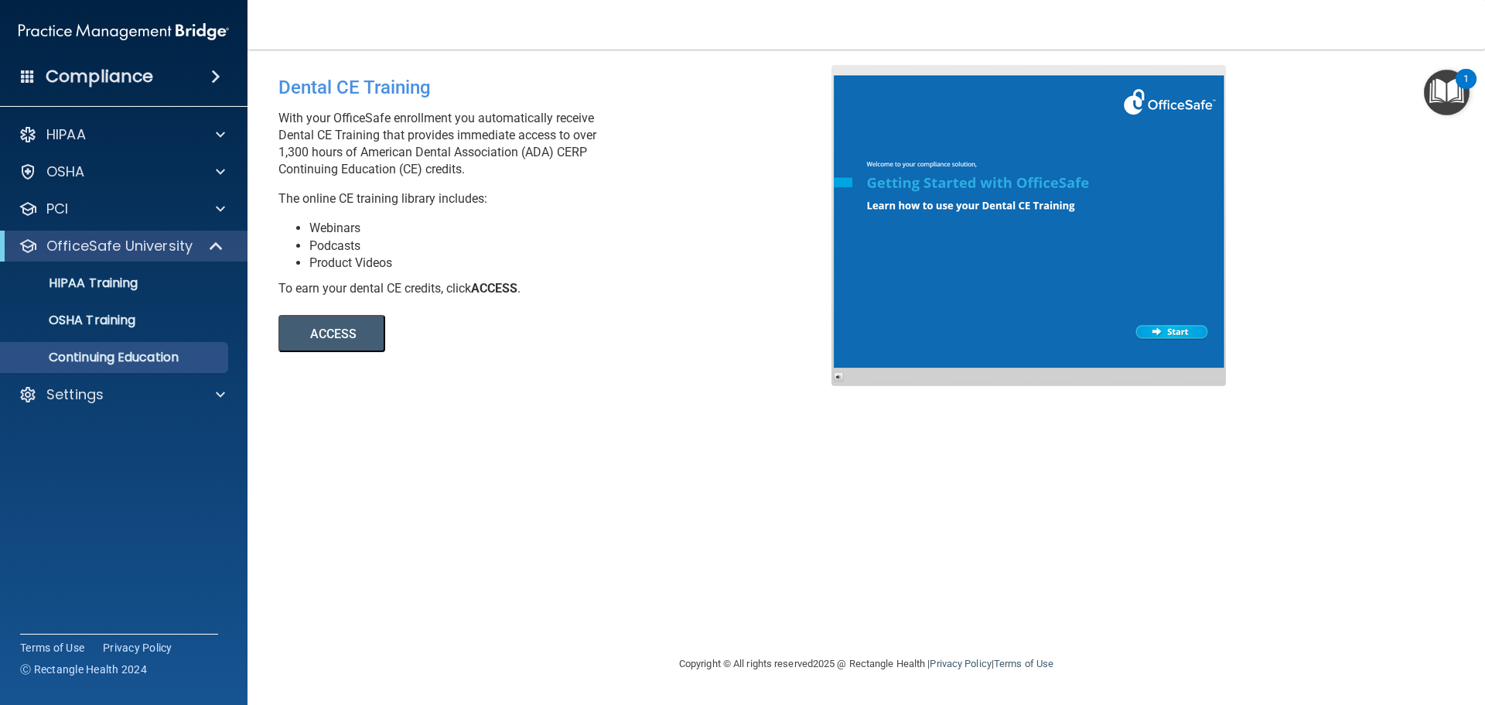
click at [337, 341] on button "ACCESS" at bounding box center [331, 333] width 107 height 37
click at [78, 287] on p "HIPAA Training" at bounding box center [74, 282] width 128 height 15
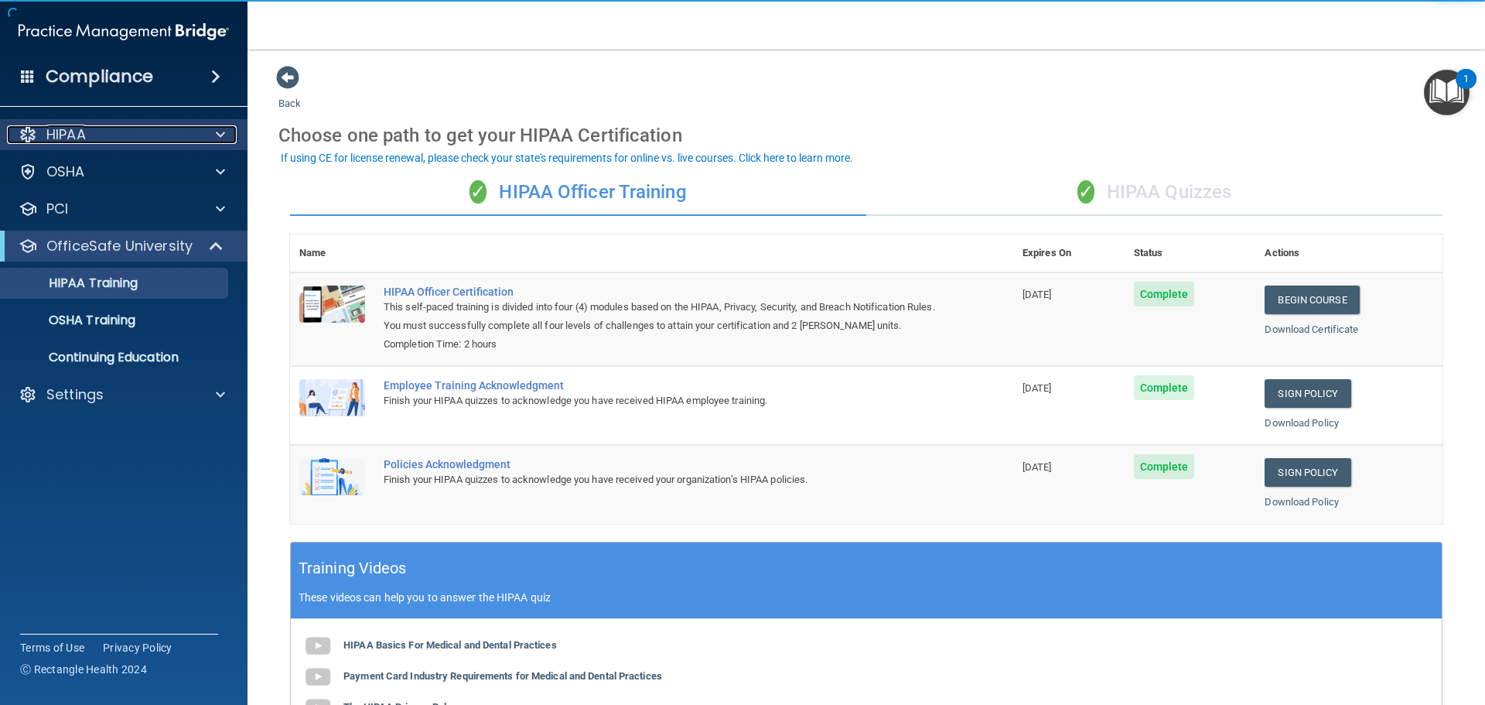
click at [77, 143] on p "HIPAA" at bounding box center [65, 134] width 39 height 19
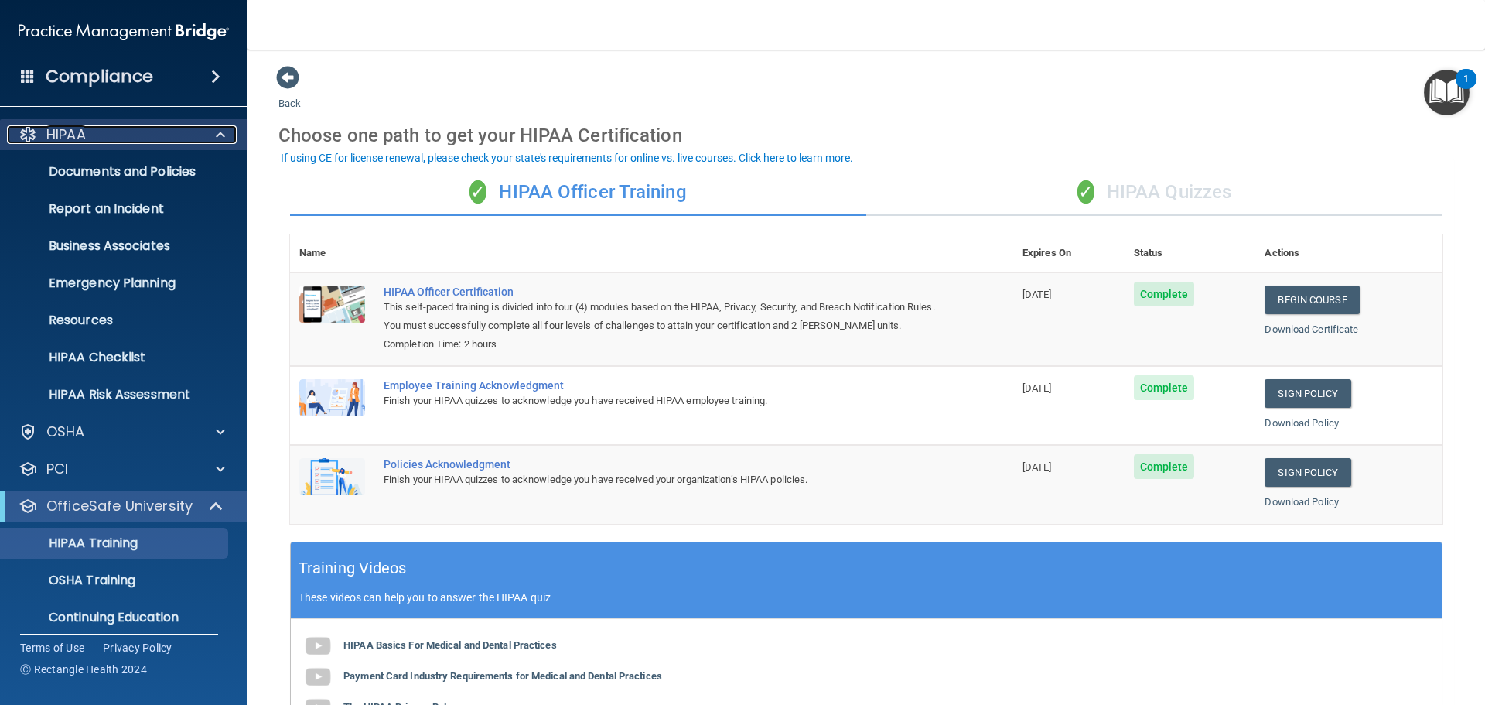
click at [77, 142] on p "HIPAA" at bounding box center [65, 134] width 39 height 19
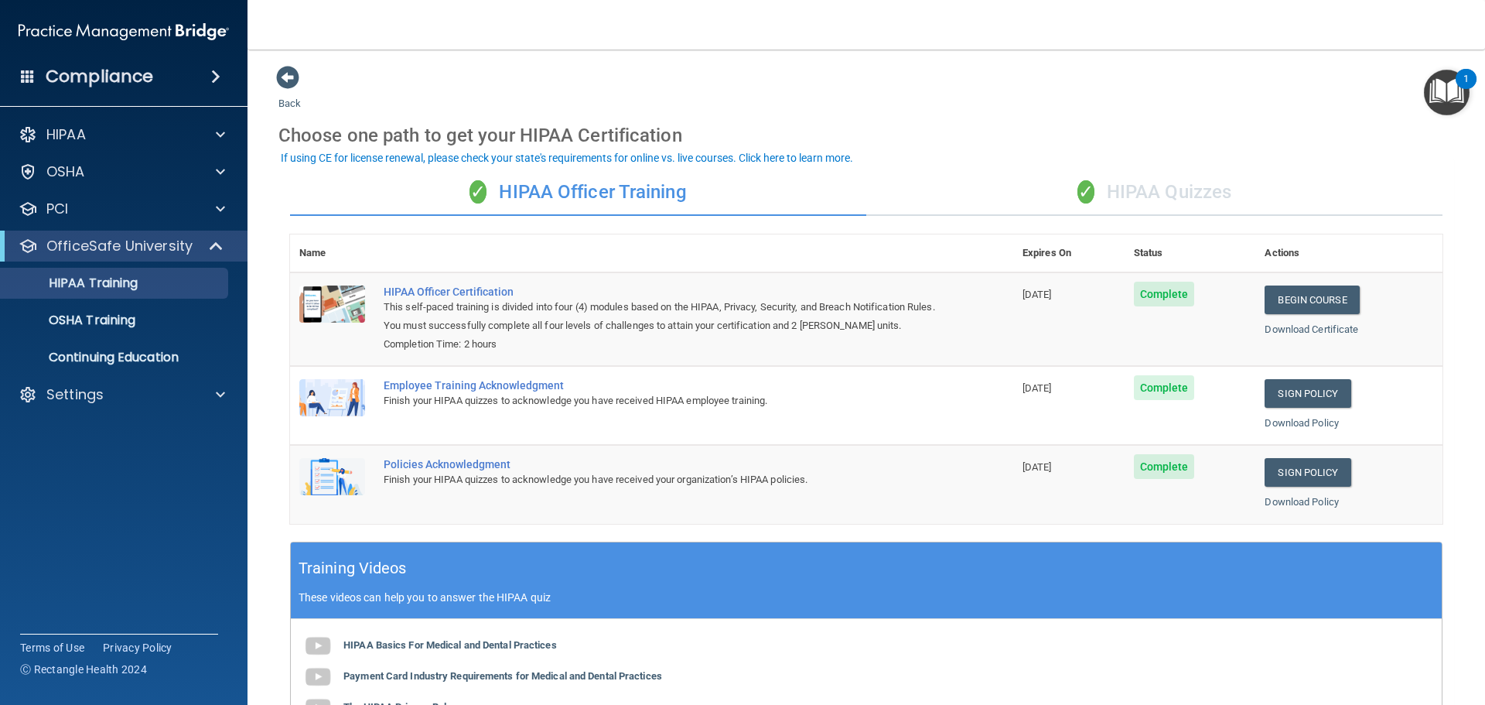
click at [517, 385] on div "Employee Training Acknowledgment" at bounding box center [660, 385] width 552 height 12
click at [124, 319] on p "OSHA Training" at bounding box center [72, 320] width 125 height 15
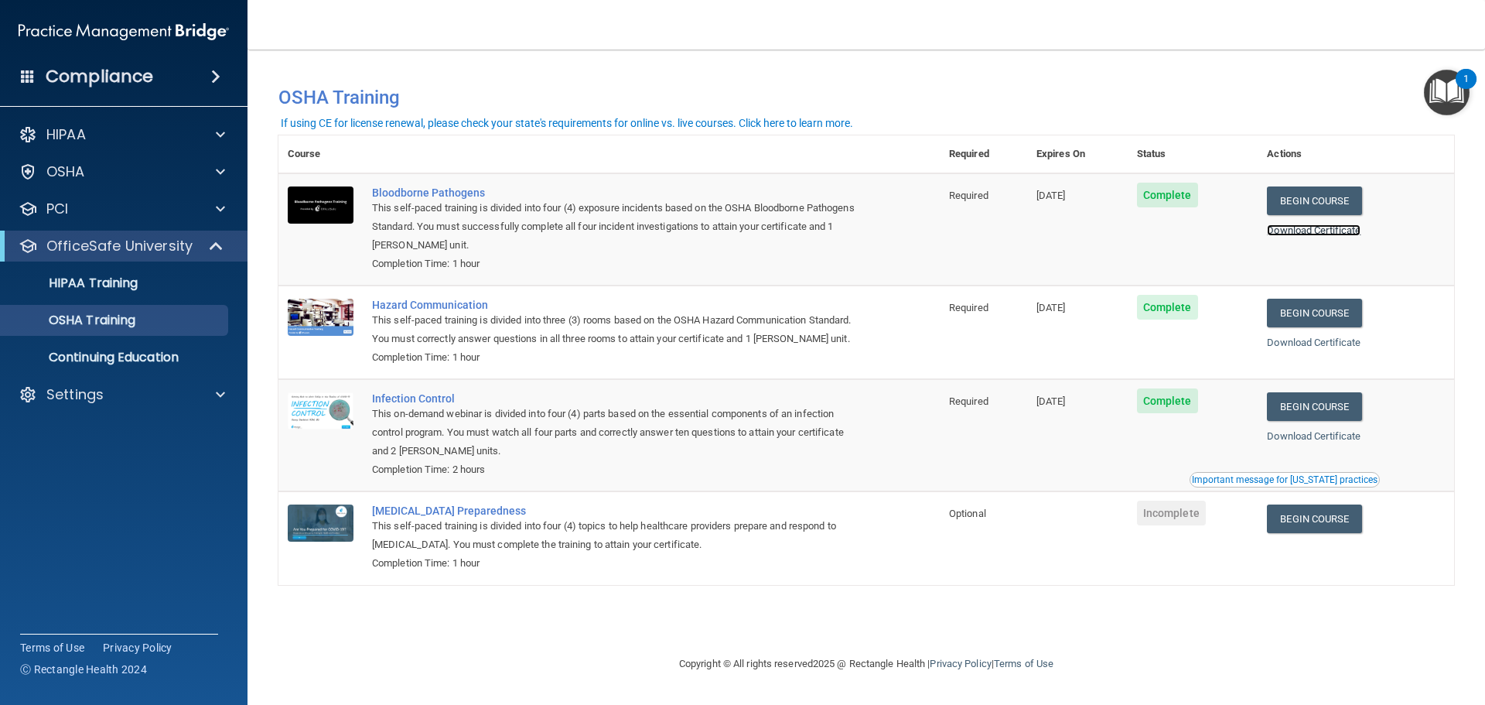
click at [1310, 230] on link "Download Certificate" at bounding box center [1314, 230] width 94 height 12
click at [1344, 228] on link "Download Certificate" at bounding box center [1314, 230] width 94 height 12
